Goal: Find specific page/section: Find specific page/section

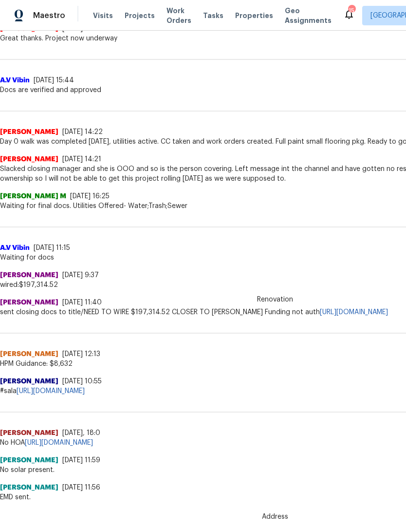
scroll to position [457, 0]
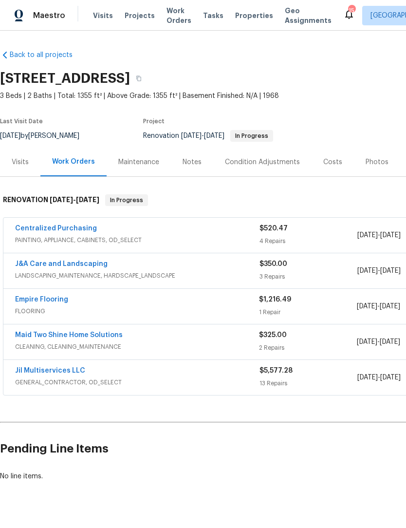
scroll to position [0, 0]
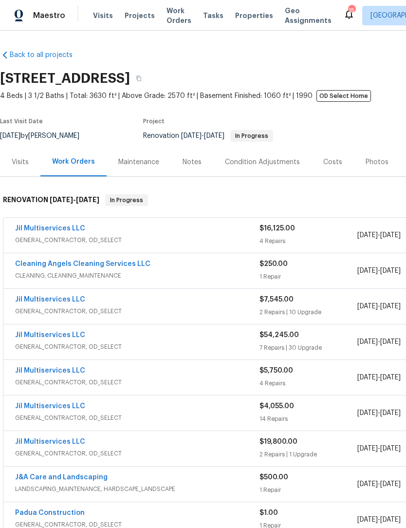
scroll to position [0, 0]
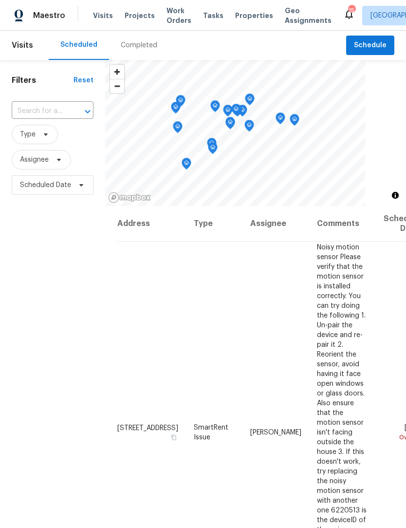
scroll to position [0, 0]
click at [241, 16] on span "Properties" at bounding box center [254, 16] width 38 height 10
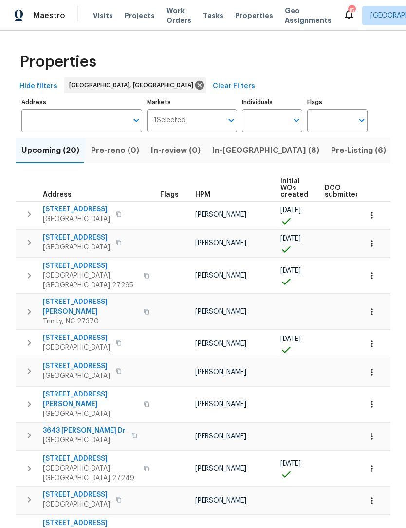
scroll to position [1, 0]
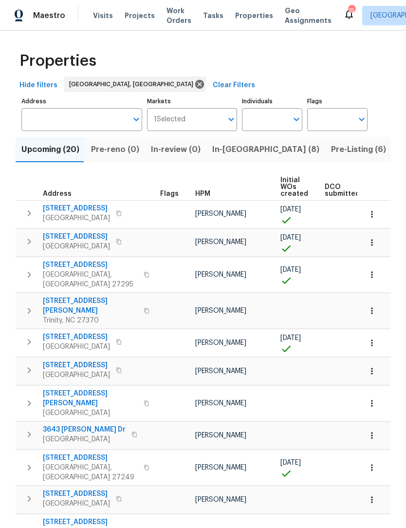
click at [264, 120] on input "Individuals" at bounding box center [265, 119] width 46 height 23
type input "[PERSON_NAME]"
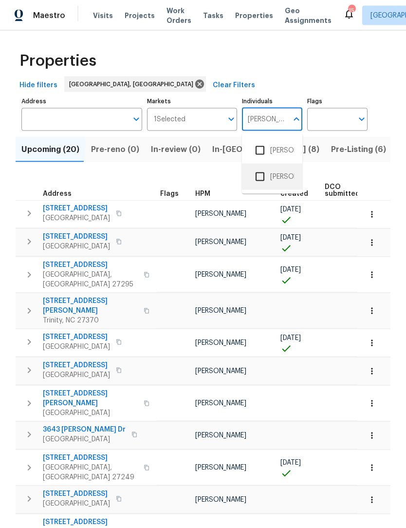
click at [283, 177] on li "[PERSON_NAME]" at bounding box center [272, 177] width 45 height 20
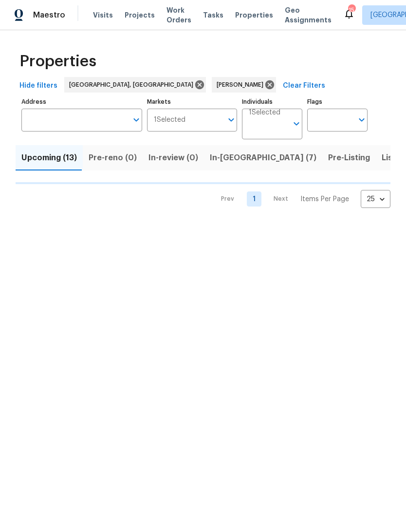
scroll to position [0, 0]
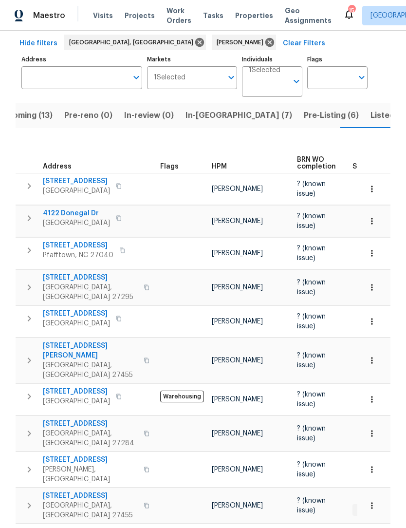
scroll to position [42, 0]
click at [32, 500] on icon "button" at bounding box center [29, 506] width 12 height 12
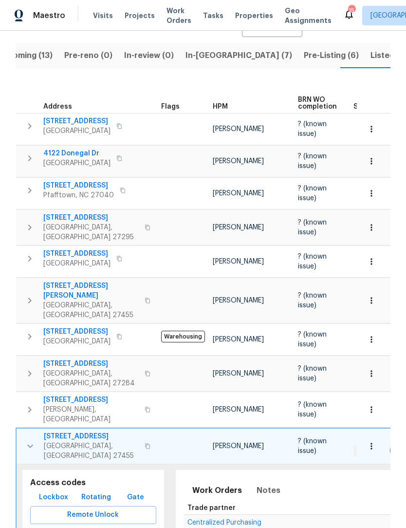
scroll to position [138, 0]
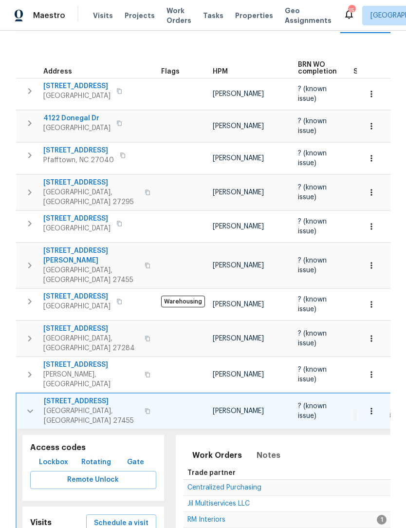
click at [57, 456] on span "Lockbox" at bounding box center [53, 462] width 29 height 12
